Goal: Transaction & Acquisition: Purchase product/service

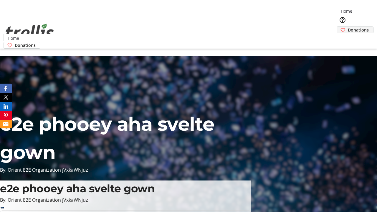
click at [348, 27] on span "Donations" at bounding box center [358, 30] width 21 height 6
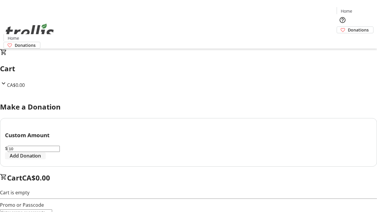
click at [41, 159] on span "Add Donation" at bounding box center [25, 155] width 31 height 7
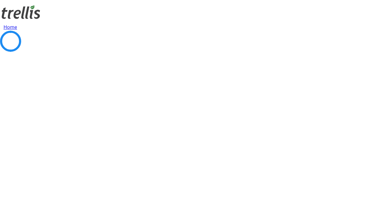
select select "CA"
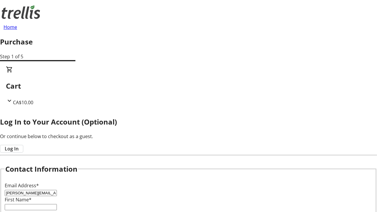
type input "[PERSON_NAME][EMAIL_ADDRESS][DOMAIN_NAME]"
type input "[PERSON_NAME]"
type input "[STREET_ADDRESS][PERSON_NAME]"
type input "Kelowna"
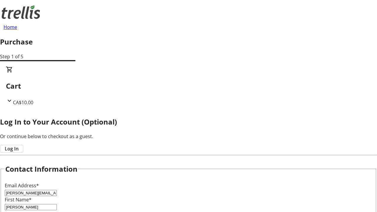
select select "BC"
type input "Kelowna"
type input "V1Y 0C2"
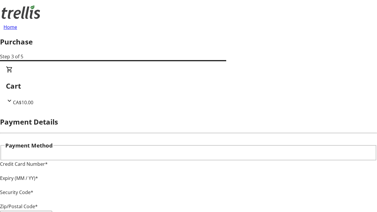
type input "V1Y 0C2"
